Goal: Navigation & Orientation: Find specific page/section

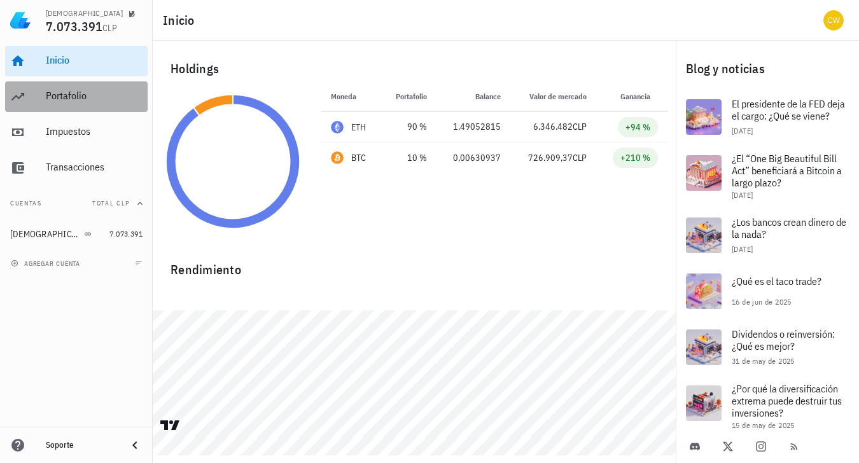
click at [75, 104] on div "Portafolio" at bounding box center [94, 96] width 97 height 29
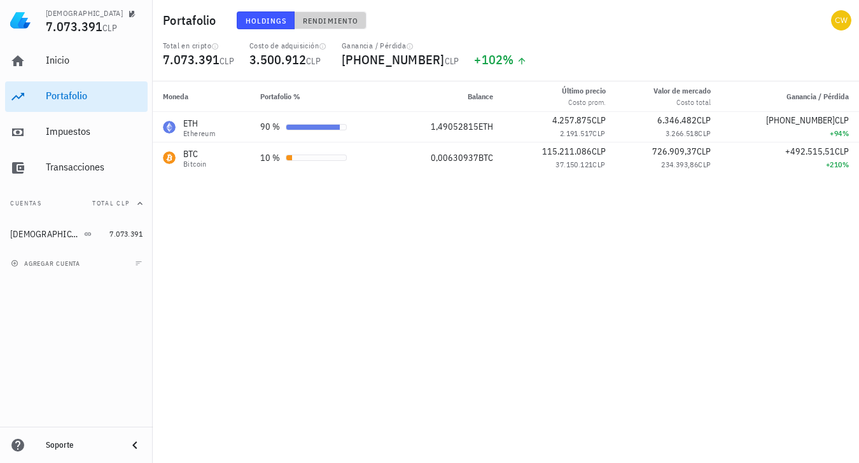
click at [332, 17] on span "Rendimiento" at bounding box center [330, 21] width 56 height 10
